Goal: Information Seeking & Learning: Learn about a topic

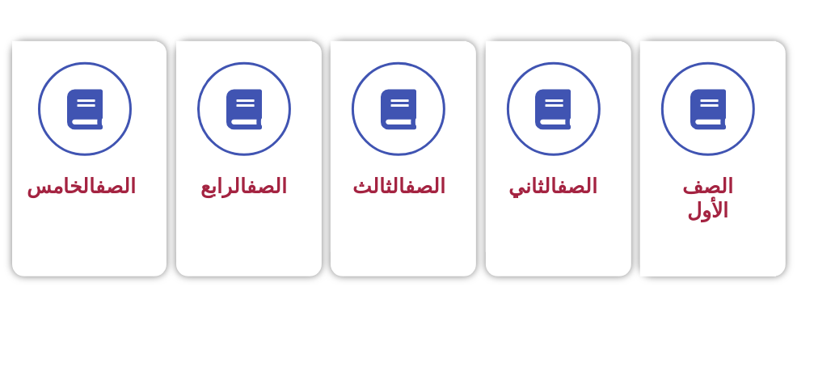
scroll to position [485, 0]
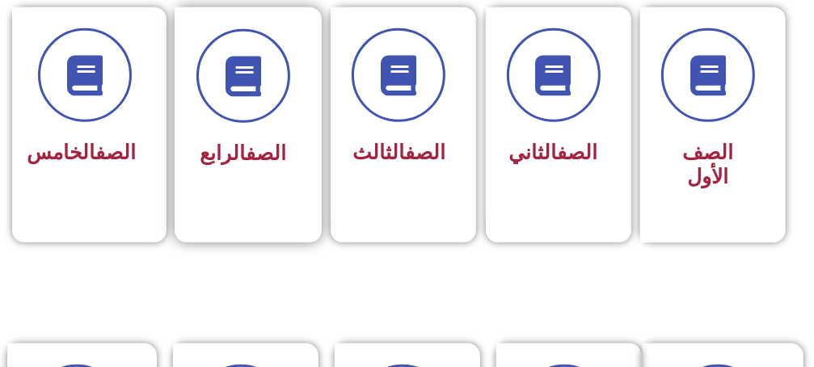
drag, startPoint x: 184, startPoint y: 191, endPoint x: 204, endPoint y: 191, distance: 19.4
click at [202, 192] on div "الصف الأول الصف الثاني الصف الثالث الصف الرابع الصف الخامس" at bounding box center [407, 124] width 774 height 235
click at [210, 188] on div "الصف الرابع" at bounding box center [243, 113] width 137 height 213
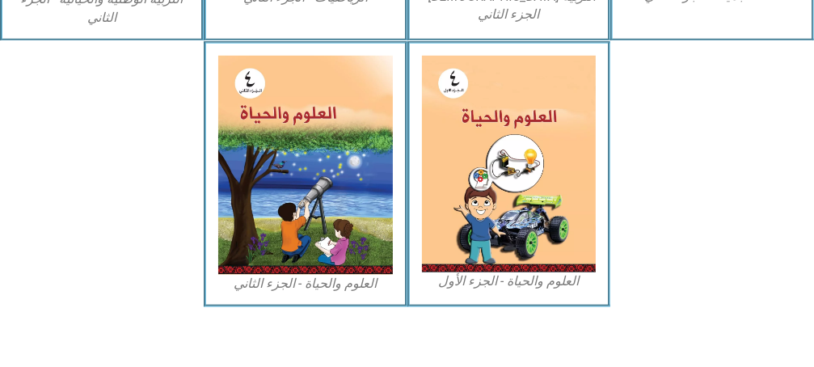
scroll to position [1098, 0]
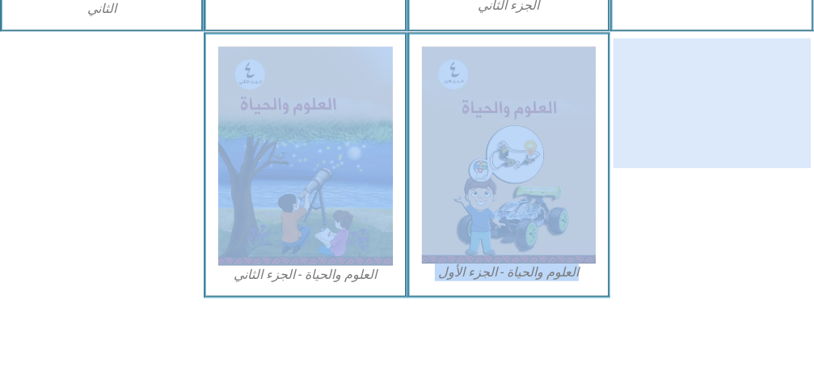
drag, startPoint x: 213, startPoint y: 194, endPoint x: 698, endPoint y: 71, distance: 499.5
click at [709, 62] on div "العلوم والحياة - الجزء الأول العلوم والحياة - الجزء الثاني" at bounding box center [407, 165] width 814 height 266
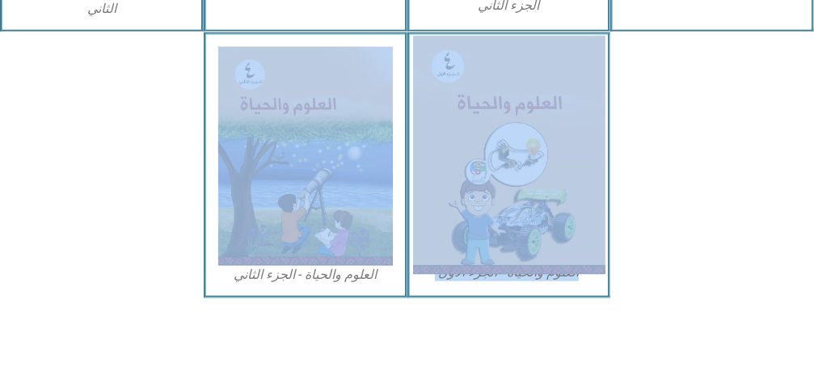
click at [565, 167] on img at bounding box center [509, 155] width 192 height 238
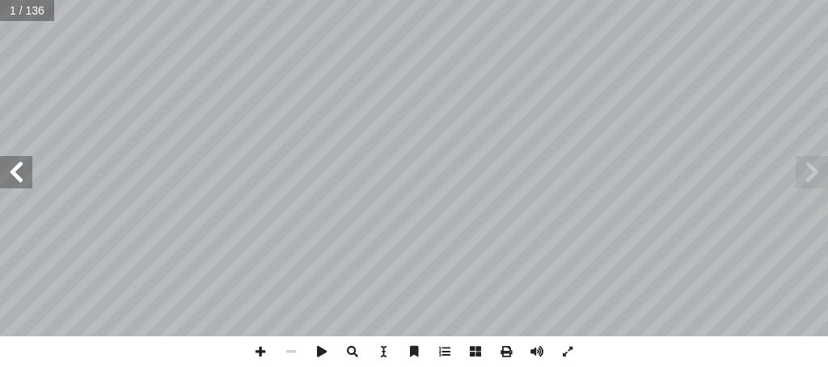
click at [11, 182] on span at bounding box center [16, 172] width 32 height 32
click at [21, 175] on span at bounding box center [16, 172] width 32 height 32
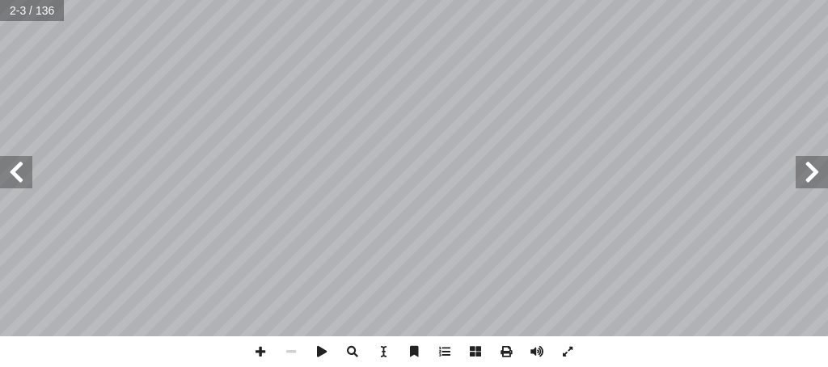
click at [21, 175] on span at bounding box center [16, 172] width 32 height 32
click at [0, 109] on html "الصفحة الرئيسية الصف الأول الصف الثاني الصف الثالث الصف الرابع الصف الخامس الصف…" at bounding box center [414, 54] width 828 height 109
click at [5, 175] on span at bounding box center [16, 172] width 32 height 32
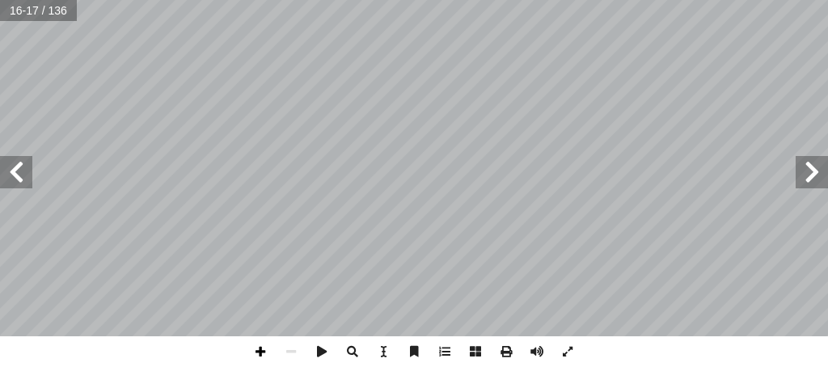
click at [259, 351] on span at bounding box center [260, 351] width 31 height 31
click at [294, 347] on span at bounding box center [291, 351] width 31 height 31
click at [10, 174] on span at bounding box center [16, 172] width 32 height 32
click at [401, 109] on html "الصفحة الرئيسية الصف الأول الصف الثاني الصف الثالث الصف الرابع الصف الخامس الصف…" at bounding box center [414, 54] width 828 height 109
click at [15, 177] on span at bounding box center [16, 172] width 32 height 32
